Goal: Navigation & Orientation: Understand site structure

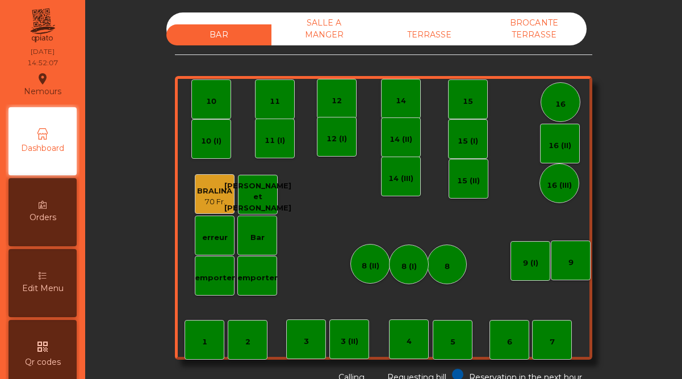
click at [324, 35] on div "SALLE A MANGER" at bounding box center [323, 28] width 105 height 33
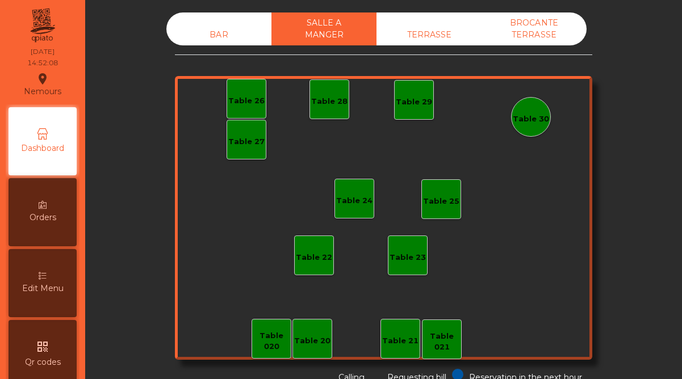
click at [403, 37] on div "TERRASSE" at bounding box center [428, 34] width 105 height 21
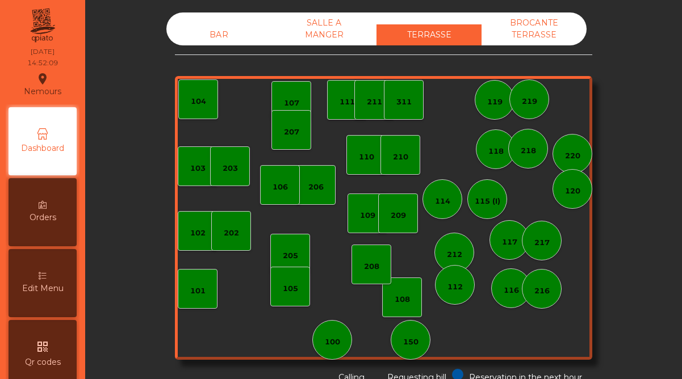
click at [506, 21] on div "BROCANTE TERRASSE" at bounding box center [533, 28] width 105 height 33
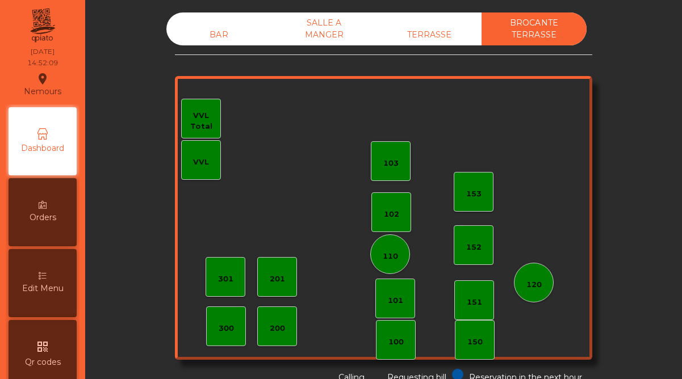
click at [195, 37] on div "BAR" at bounding box center [218, 34] width 105 height 21
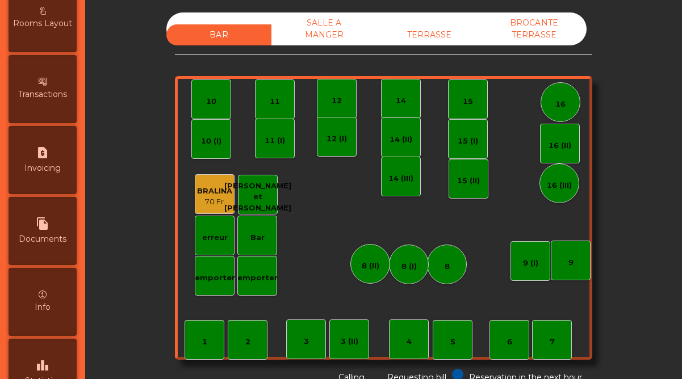
scroll to position [585, 0]
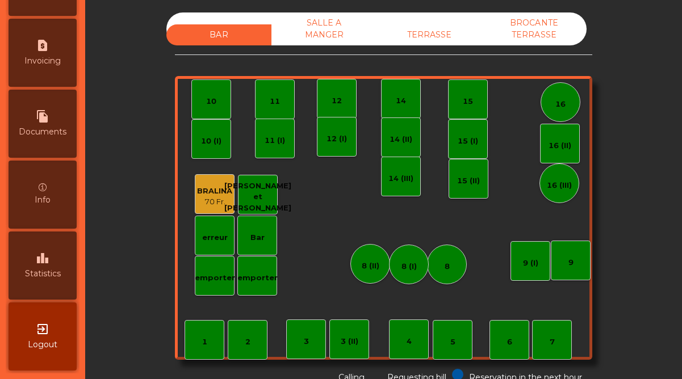
click at [48, 273] on span "Statistics" at bounding box center [43, 274] width 36 height 12
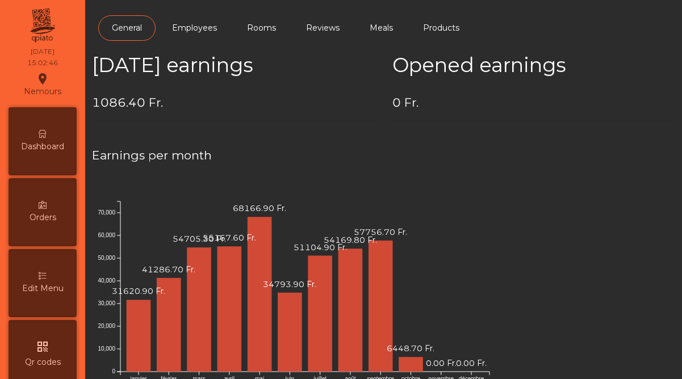
click at [42, 152] on span "Dashboard" at bounding box center [42, 147] width 43 height 12
